Goal: Information Seeking & Learning: Learn about a topic

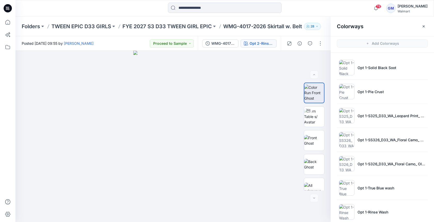
scroll to position [128, 0]
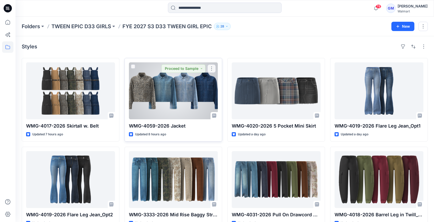
scroll to position [13, 0]
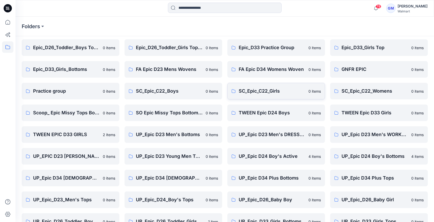
scroll to position [118, 0]
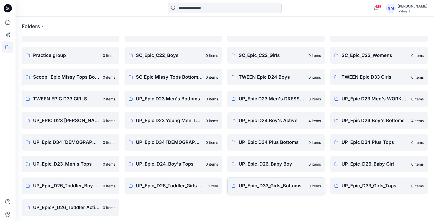
click at [248, 183] on p "UP_Epic_D33_Girls_Bottoms" at bounding box center [272, 185] width 67 height 7
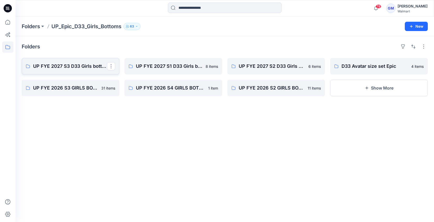
click at [53, 63] on p "UP FYE 2027 S3 D33 Girls bottoms Epic" at bounding box center [70, 66] width 74 height 7
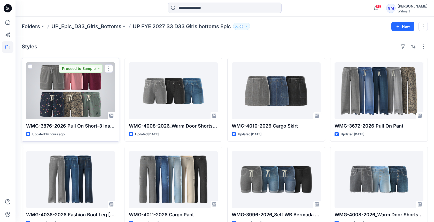
click at [78, 96] on div at bounding box center [70, 90] width 89 height 57
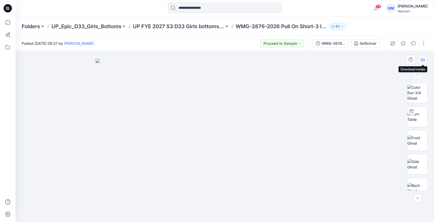
click at [424, 60] on icon "button" at bounding box center [423, 59] width 4 height 3
click at [338, 129] on img at bounding box center [225, 140] width 258 height 163
click at [376, 41] on div "Softsilver" at bounding box center [368, 44] width 17 height 6
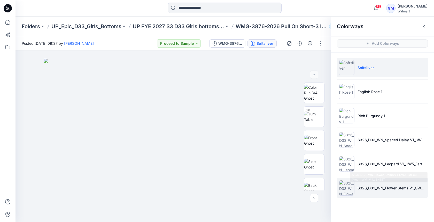
click at [357, 187] on p "S326_D33_WN_Flower Stems V1_CW3 _Milieu Green_WM_MILLSHEET" at bounding box center [391, 187] width 68 height 5
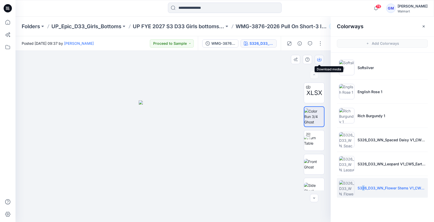
click at [321, 58] on icon "button" at bounding box center [319, 59] width 4 height 4
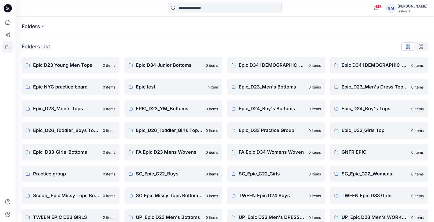
scroll to position [118, 0]
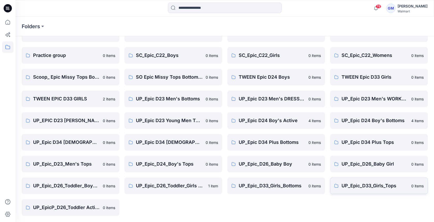
click at [356, 184] on p "UP_Epic_D33_Girls_Tops" at bounding box center [374, 185] width 67 height 7
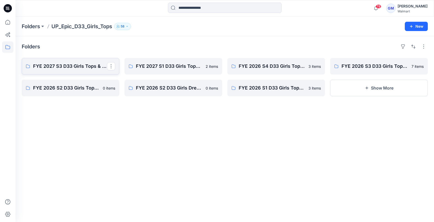
click at [57, 64] on p "FYE 2027 S3 D33 Girls Tops & Dresses Epic Design" at bounding box center [70, 66] width 74 height 7
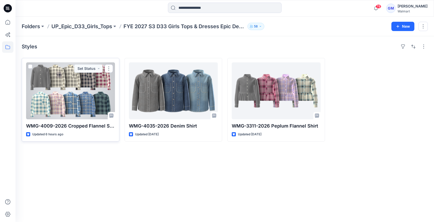
click at [43, 77] on div at bounding box center [70, 90] width 89 height 57
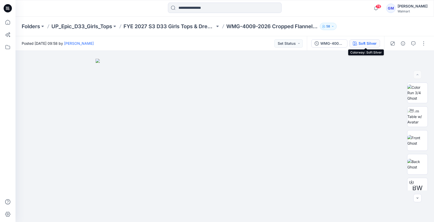
click at [367, 44] on div "Soft Silver" at bounding box center [368, 44] width 18 height 6
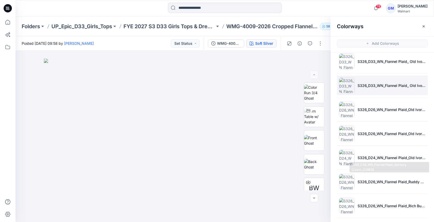
scroll to position [293, 0]
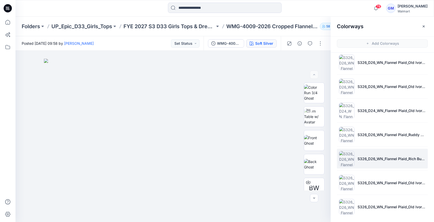
click at [368, 160] on li "S326_D26_WN_Flannel Plaid_Rich Burgundy_G3037B" at bounding box center [382, 159] width 91 height 20
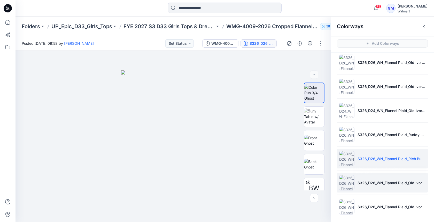
click at [372, 183] on li "S326_D26_WN_Flannel Plaid_Old Ivory Cream_G2981H" at bounding box center [382, 183] width 91 height 20
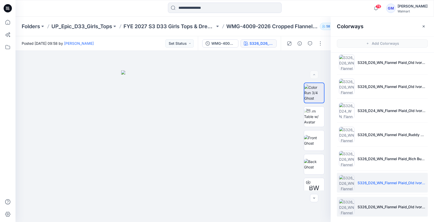
click at [376, 198] on li "S326_D26_WN_Flannel Plaid_Old Ivory Cream_G2981i" at bounding box center [382, 207] width 91 height 20
click at [373, 183] on li "S326_D26_WN_Flannel Plaid_Old Ivory Cream_G2981H" at bounding box center [382, 183] width 91 height 20
click at [375, 199] on li "S326_D26_WN_Flannel Plaid_Old Ivory Cream_G2981i" at bounding box center [382, 207] width 91 height 20
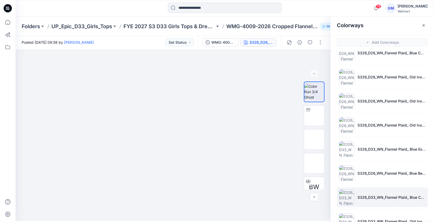
scroll to position [0, 0]
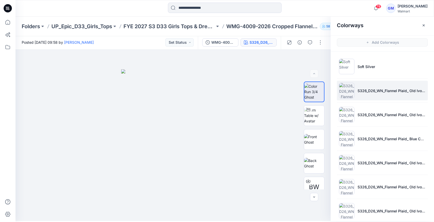
drag, startPoint x: 345, startPoint y: 93, endPoint x: 343, endPoint y: 96, distance: 3.6
click at [345, 93] on img at bounding box center [346, 90] width 15 height 15
click at [319, 59] on icon "button" at bounding box center [319, 58] width 4 height 4
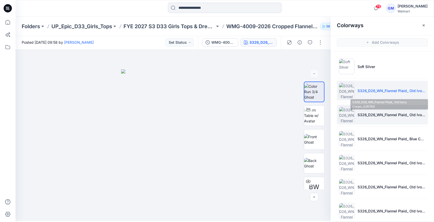
click at [346, 115] on img at bounding box center [346, 114] width 15 height 15
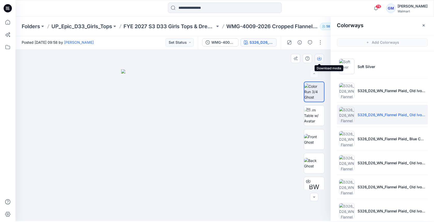
click at [320, 59] on icon "button" at bounding box center [319, 58] width 4 height 4
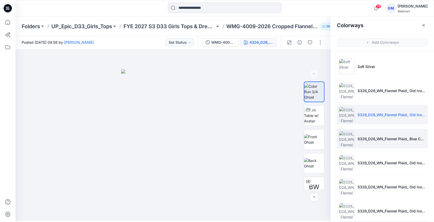
click at [347, 137] on img at bounding box center [346, 138] width 15 height 15
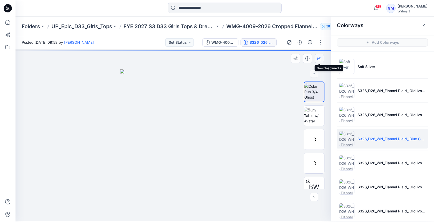
click at [320, 59] on icon "button" at bounding box center [319, 58] width 4 height 4
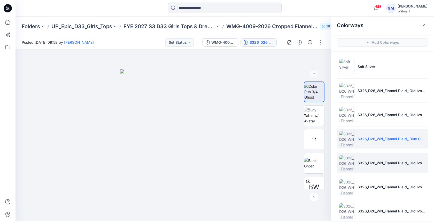
click at [345, 158] on img at bounding box center [346, 162] width 15 height 15
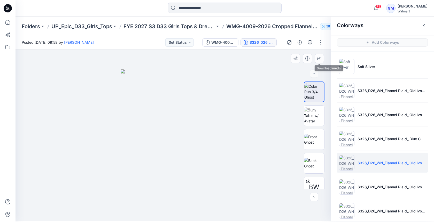
drag, startPoint x: 320, startPoint y: 61, endPoint x: 324, endPoint y: 68, distance: 8.2
click at [320, 61] on button "button" at bounding box center [319, 58] width 9 height 9
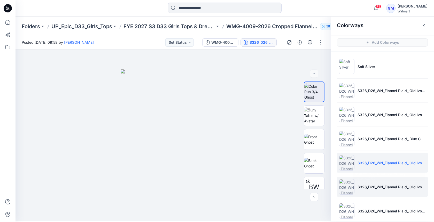
click at [343, 188] on img at bounding box center [346, 186] width 15 height 15
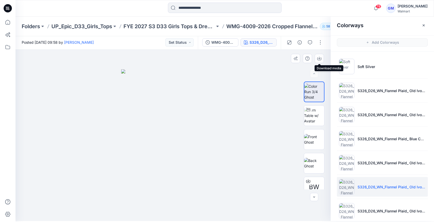
drag, startPoint x: 321, startPoint y: 57, endPoint x: 330, endPoint y: 59, distance: 9.7
click at [321, 58] on icon "button" at bounding box center [319, 58] width 4 height 4
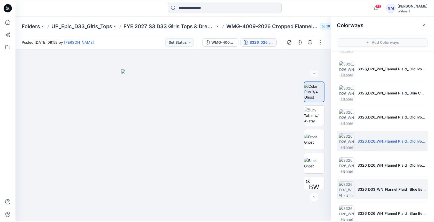
scroll to position [61, 0]
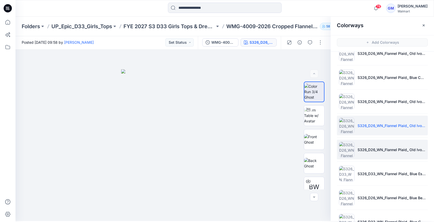
click at [340, 144] on img at bounding box center [346, 149] width 15 height 15
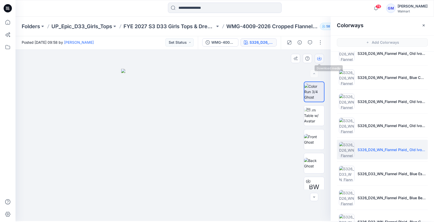
click at [320, 58] on icon "button" at bounding box center [319, 58] width 4 height 4
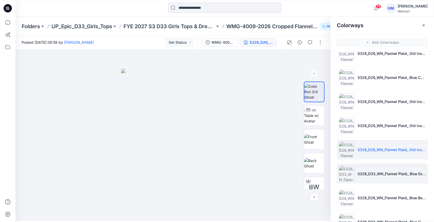
click at [341, 172] on img at bounding box center [346, 173] width 15 height 15
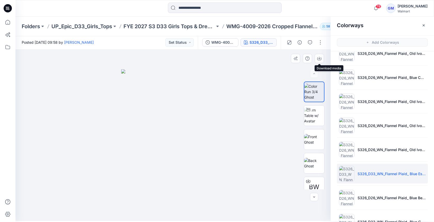
drag, startPoint x: 320, startPoint y: 60, endPoint x: 330, endPoint y: 77, distance: 19.9
click at [320, 60] on icon "button" at bounding box center [319, 58] width 4 height 4
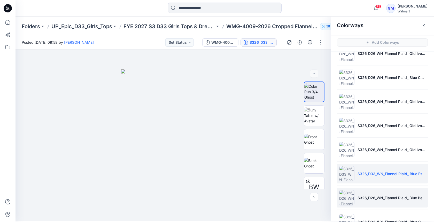
drag, startPoint x: 341, startPoint y: 196, endPoint x: 339, endPoint y: 193, distance: 3.2
click at [341, 196] on img at bounding box center [346, 197] width 15 height 15
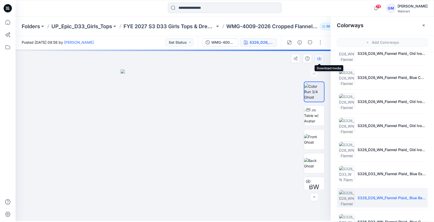
drag, startPoint x: 319, startPoint y: 57, endPoint x: 322, endPoint y: 57, distance: 3.4
click at [319, 58] on icon "button" at bounding box center [319, 58] width 4 height 4
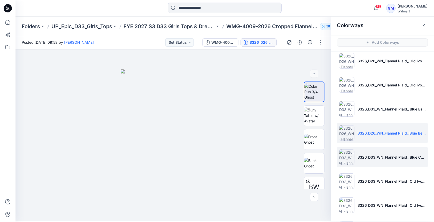
scroll to position [127, 0]
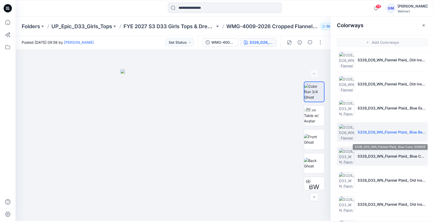
click at [346, 152] on img at bounding box center [346, 155] width 15 height 15
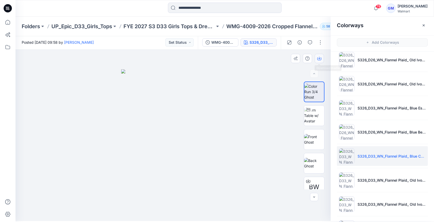
click at [319, 60] on icon "button" at bounding box center [319, 58] width 4 height 4
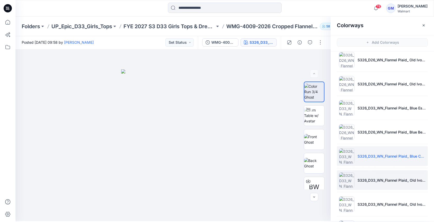
click at [339, 180] on img at bounding box center [346, 179] width 15 height 15
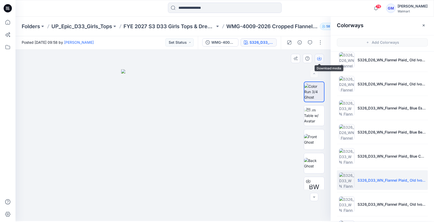
click at [317, 61] on button "button" at bounding box center [319, 58] width 9 height 9
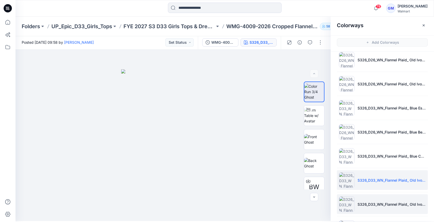
click at [343, 200] on img at bounding box center [346, 203] width 15 height 15
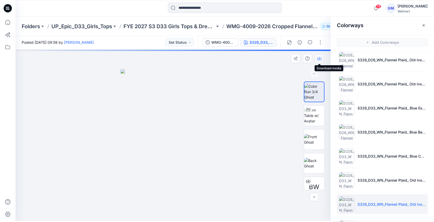
click at [320, 59] on icon "button" at bounding box center [319, 58] width 4 height 4
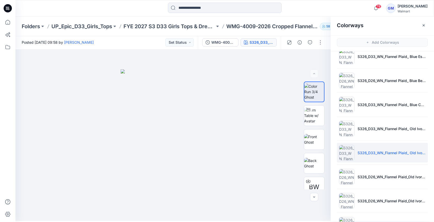
scroll to position [186, 0]
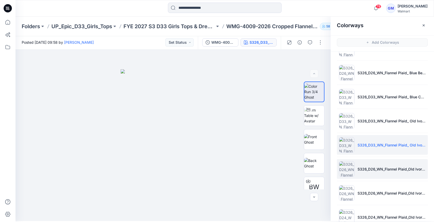
click at [345, 166] on img at bounding box center [346, 168] width 15 height 15
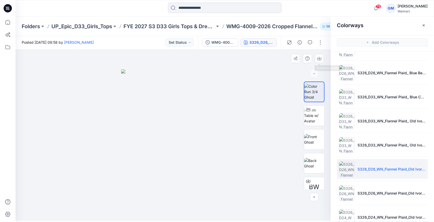
drag, startPoint x: 321, startPoint y: 61, endPoint x: 329, endPoint y: 67, distance: 10.2
click at [321, 61] on button "button" at bounding box center [319, 58] width 9 height 9
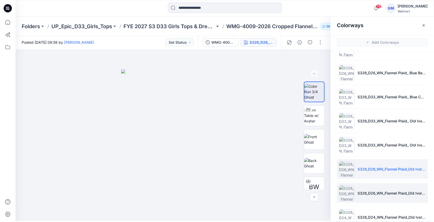
click at [347, 190] on img at bounding box center [346, 192] width 15 height 15
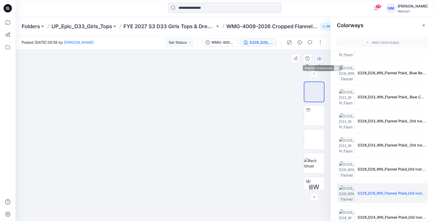
click at [319, 59] on icon "button" at bounding box center [319, 58] width 4 height 4
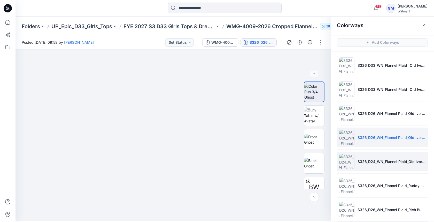
scroll to position [241, 0]
click at [345, 164] on img at bounding box center [346, 161] width 15 height 15
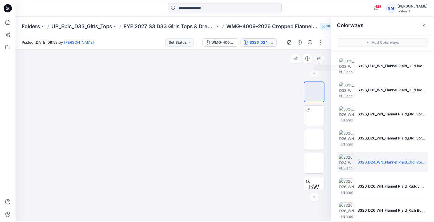
click at [319, 59] on icon "button" at bounding box center [319, 58] width 4 height 4
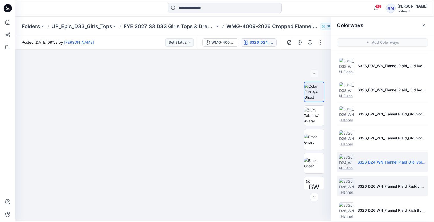
click at [345, 185] on img at bounding box center [346, 185] width 15 height 15
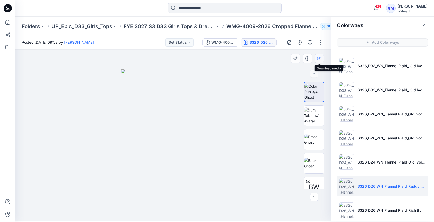
click at [320, 58] on icon "button" at bounding box center [319, 58] width 2 height 3
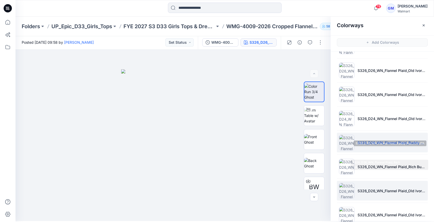
scroll to position [285, 0]
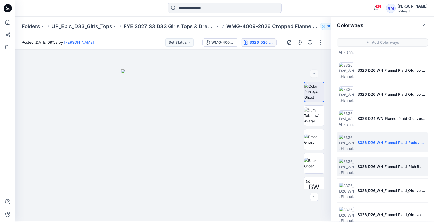
click at [343, 170] on img at bounding box center [346, 165] width 15 height 15
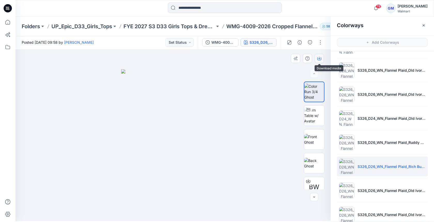
click at [317, 59] on icon "button" at bounding box center [319, 58] width 4 height 4
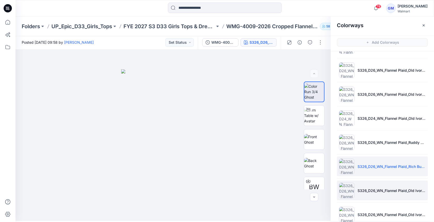
click at [343, 184] on img at bounding box center [346, 189] width 15 height 15
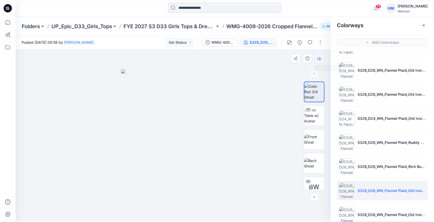
click at [319, 60] on button "button" at bounding box center [319, 58] width 9 height 9
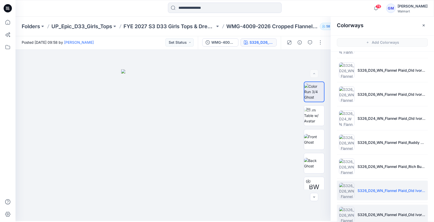
click at [340, 209] on img at bounding box center [346, 213] width 15 height 15
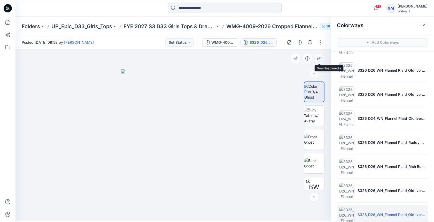
click at [321, 60] on icon "button" at bounding box center [319, 58] width 4 height 4
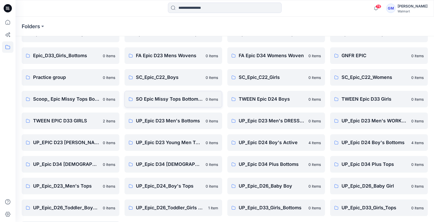
scroll to position [118, 0]
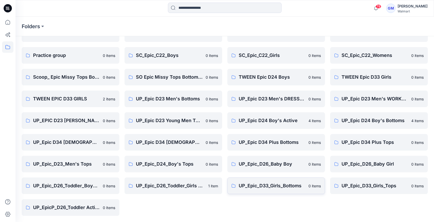
click at [287, 181] on link "UP_Epic_D33_Girls_Bottoms 0 items" at bounding box center [276, 185] width 98 height 17
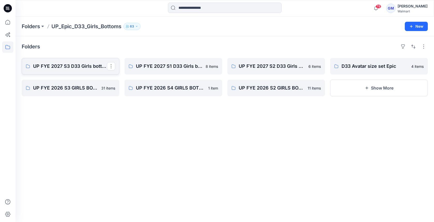
click at [65, 64] on p "UP FYE 2027 S3 D33 Girls bottoms Epic" at bounding box center [70, 66] width 74 height 7
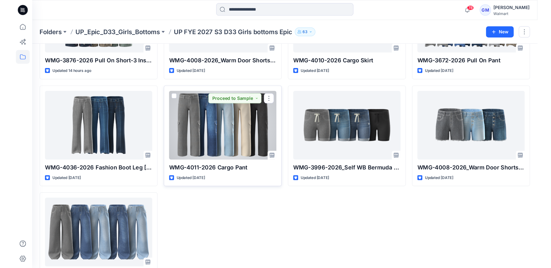
scroll to position [102, 0]
